Goal: Find specific page/section: Find specific page/section

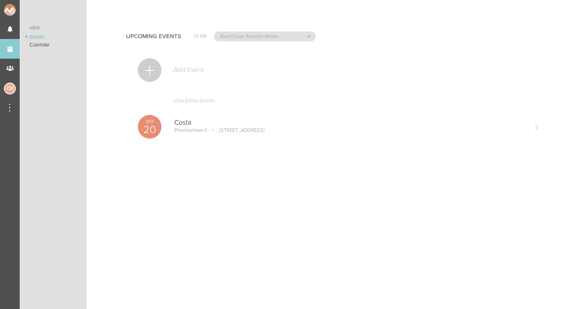
select select "925"
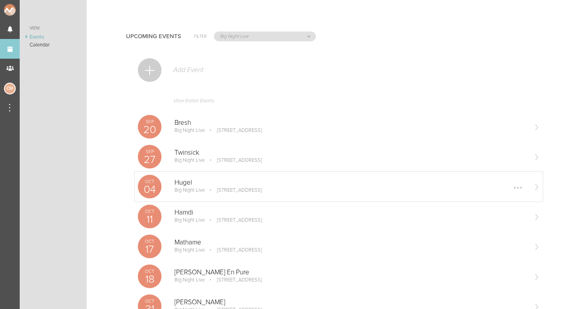
click at [196, 177] on div "[DATE] Hugel Big Night Live [STREET_ADDRESS] Edit Remove" at bounding box center [339, 187] width 408 height 30
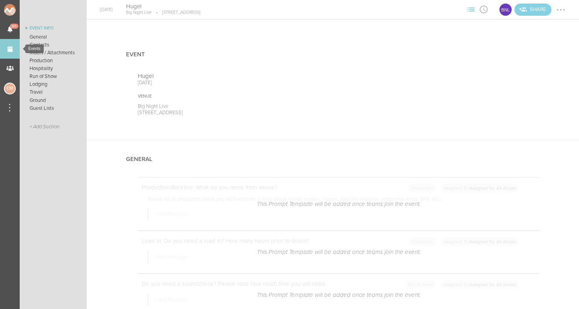
click at [8, 52] on link "Events" at bounding box center [10, 49] width 20 height 20
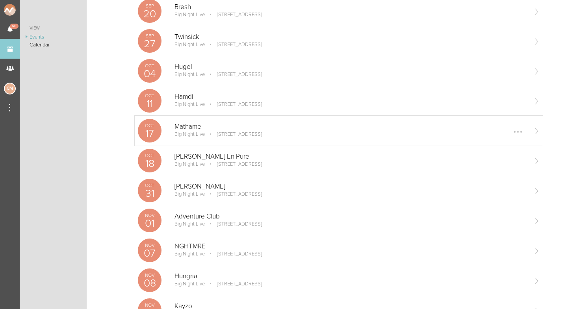
scroll to position [118, 0]
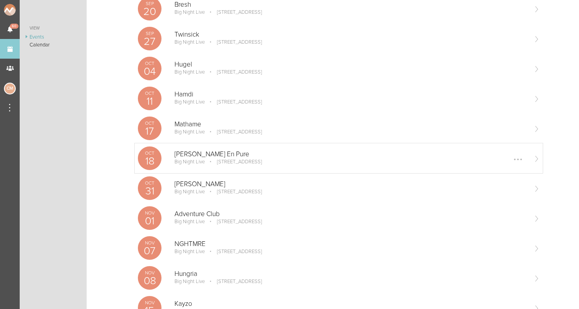
click at [208, 162] on p "[STREET_ADDRESS]" at bounding box center [234, 162] width 56 height 6
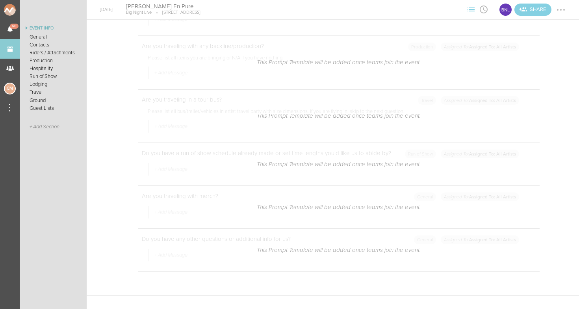
scroll to position [72, 0]
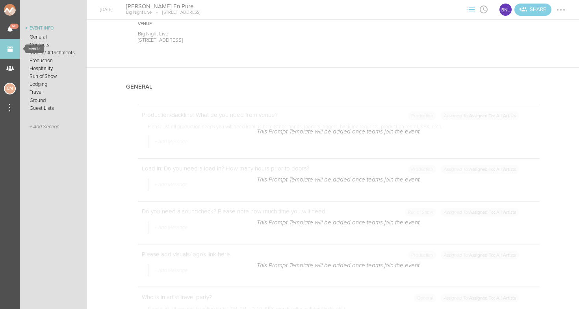
click at [8, 48] on link "Events" at bounding box center [10, 49] width 20 height 20
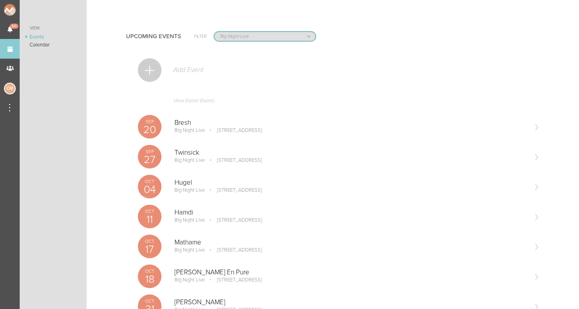
select select "20"
